Goal: Transaction & Acquisition: Subscribe to service/newsletter

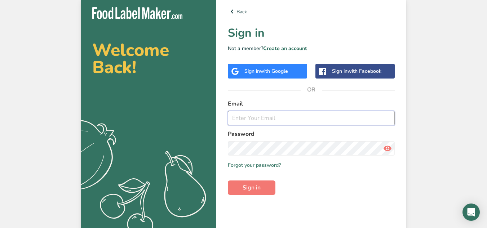
type input "ken@babcofoods.com"
click at [262, 73] on span "with Google" at bounding box center [274, 71] width 28 height 7
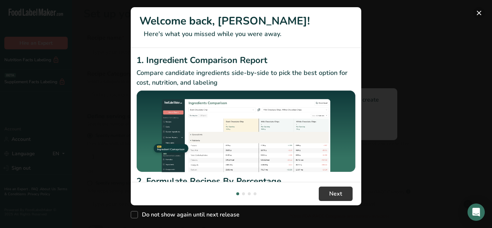
click at [480, 13] on button "New Features" at bounding box center [479, 13] width 12 height 12
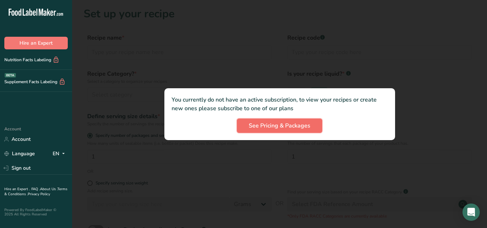
click at [279, 130] on button "See Pricing & Packages" at bounding box center [279, 125] width 85 height 14
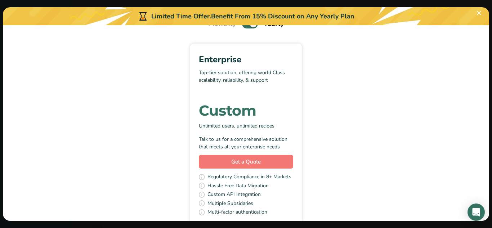
scroll to position [79, 0]
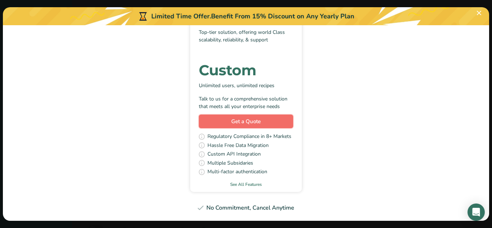
click at [253, 122] on span "Get a Quote" at bounding box center [246, 121] width 30 height 8
